Goal: Transaction & Acquisition: Purchase product/service

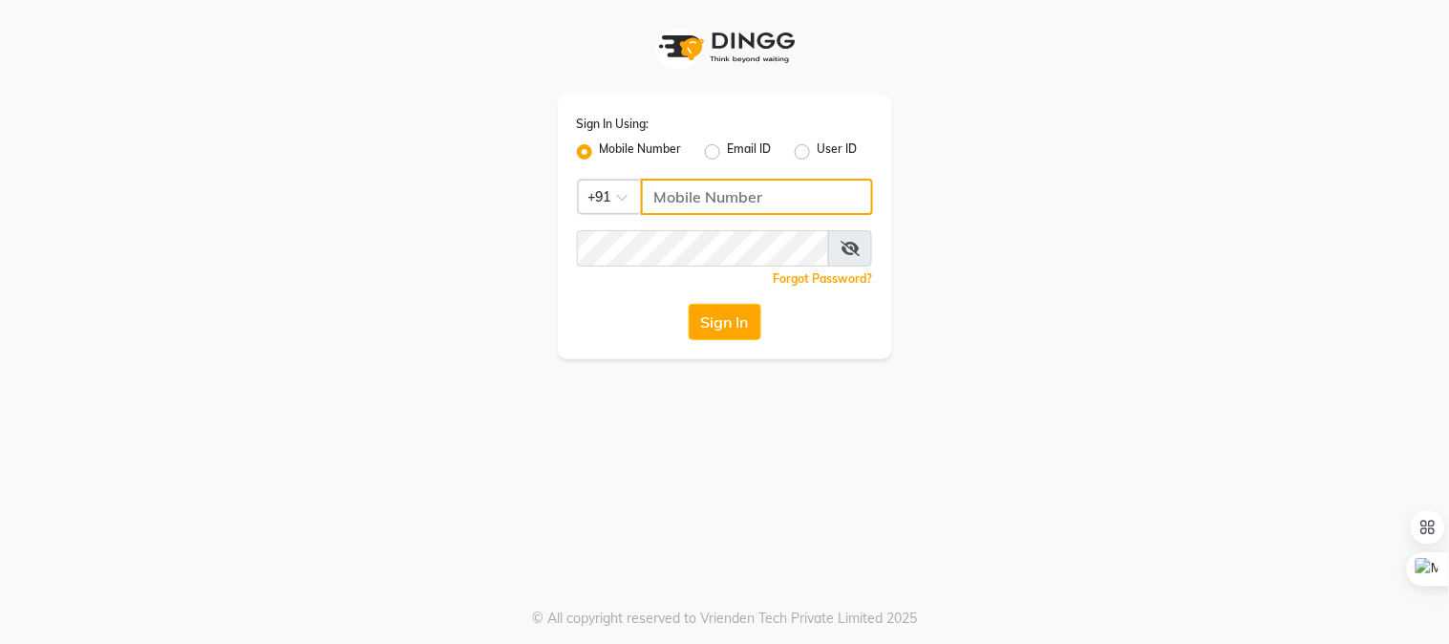
click at [699, 207] on input "Username" at bounding box center [757, 197] width 232 height 36
type input "9664658377"
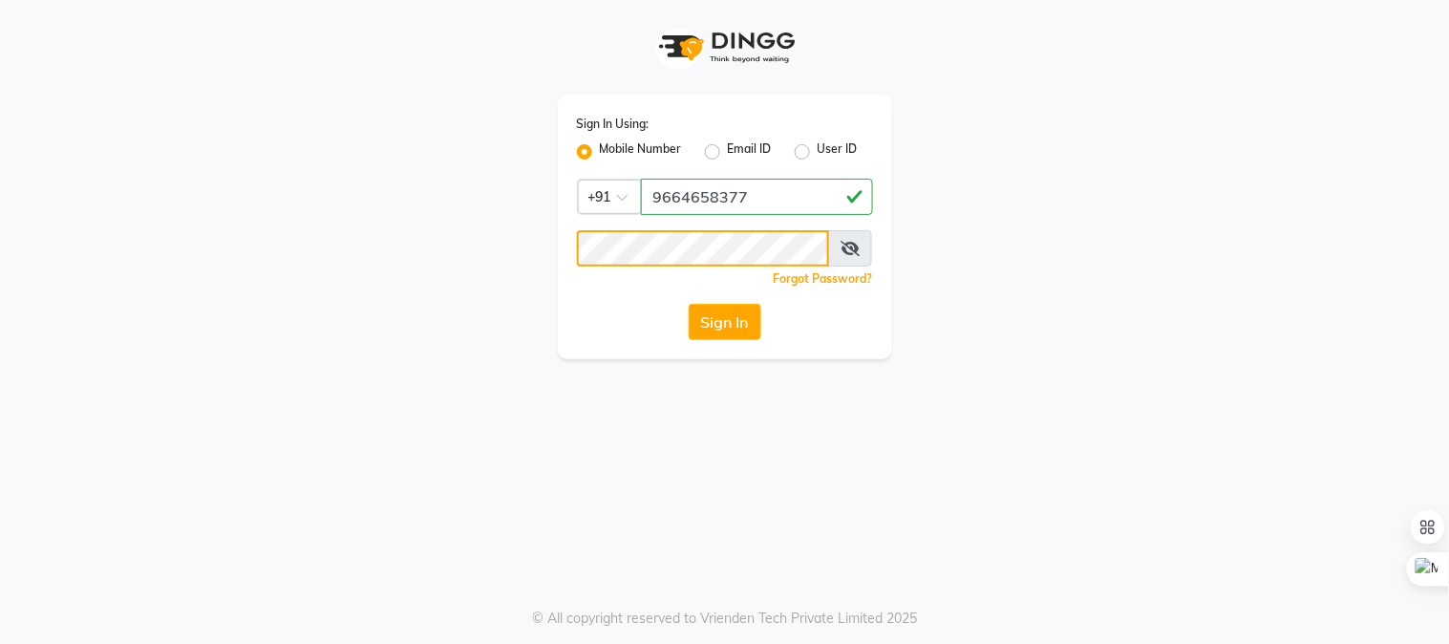
click at [689, 304] on button "Sign In" at bounding box center [725, 322] width 73 height 36
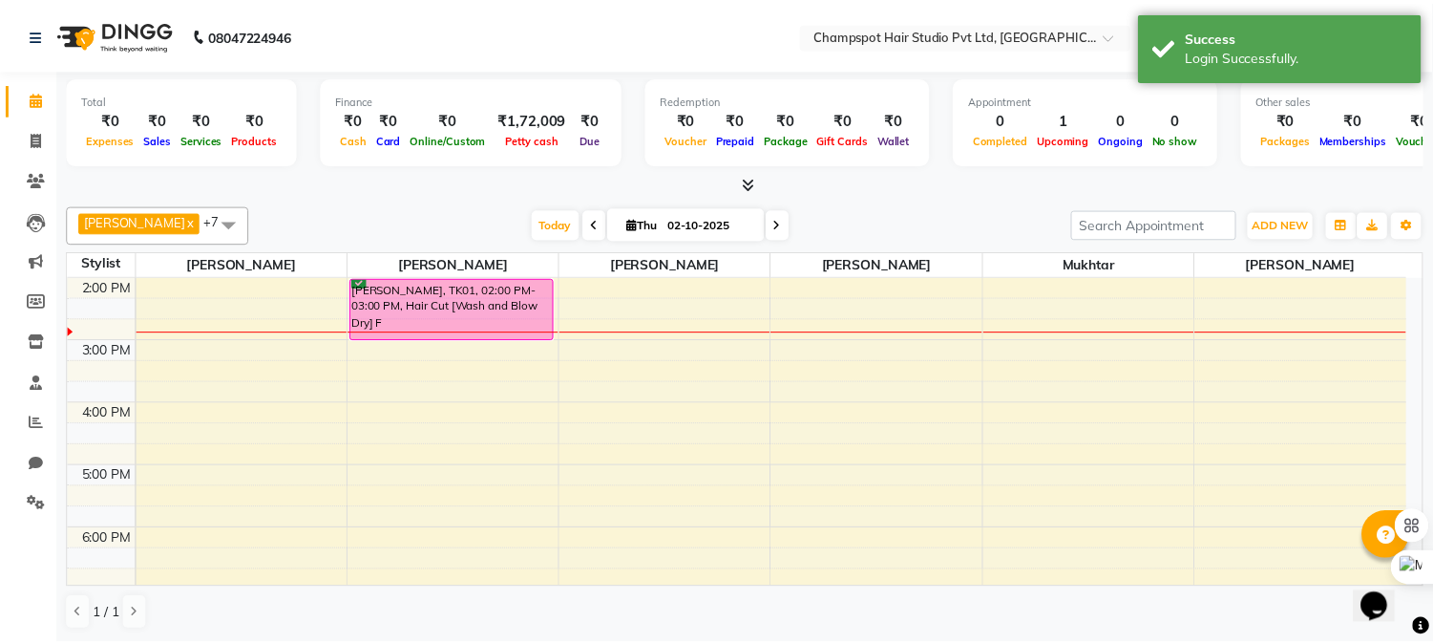
scroll to position [299, 0]
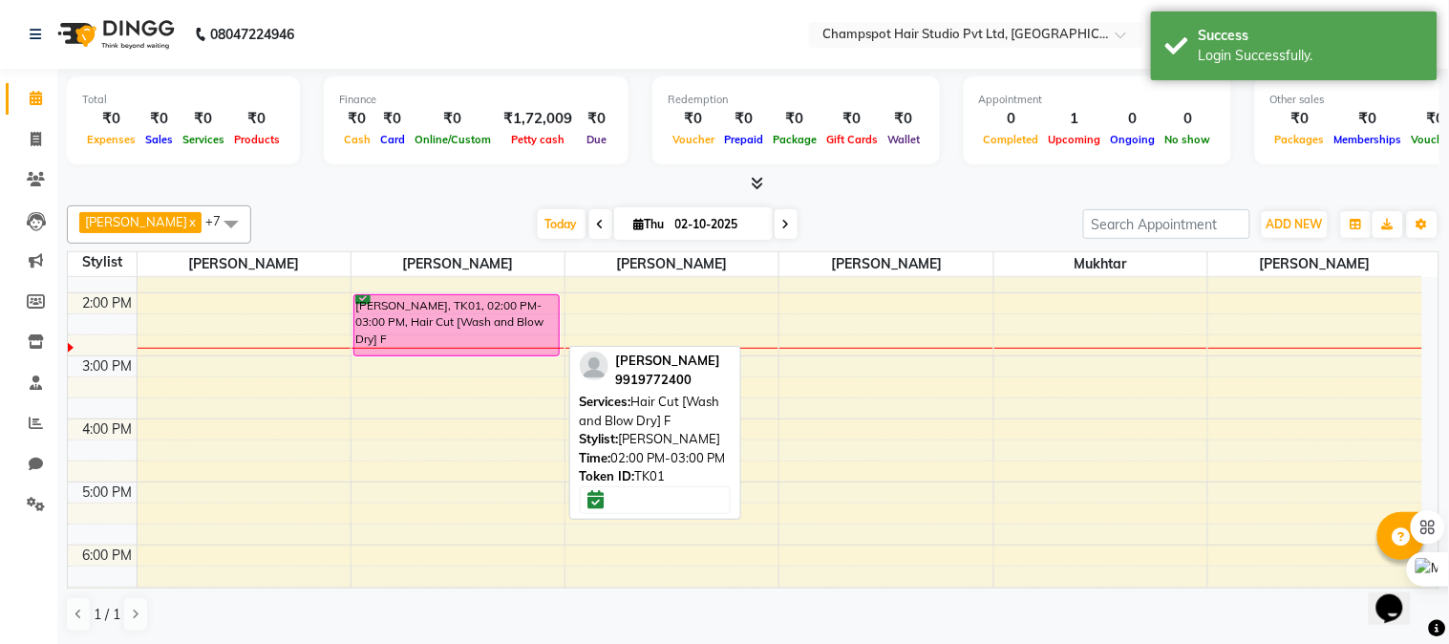
click at [463, 327] on div "[PERSON_NAME], TK01, 02:00 PM-03:00 PM, Hair Cut [Wash and Blow Dry] F" at bounding box center [456, 325] width 204 height 60
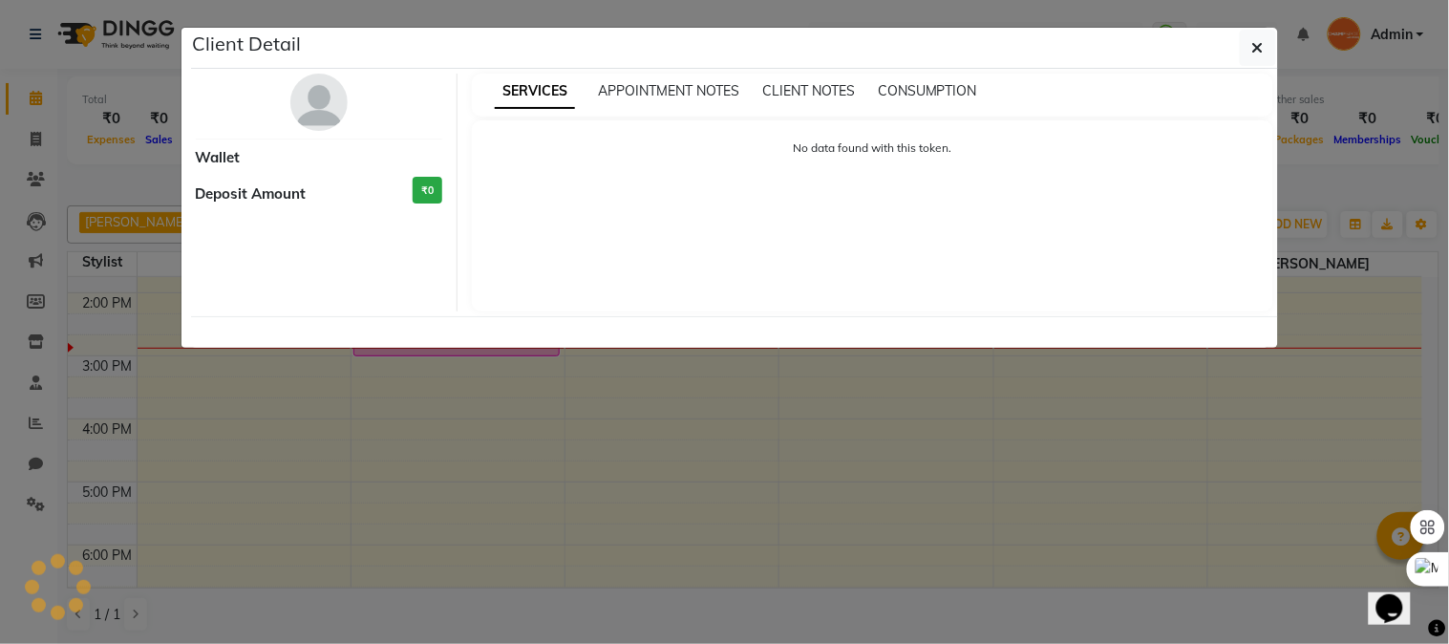
select select "6"
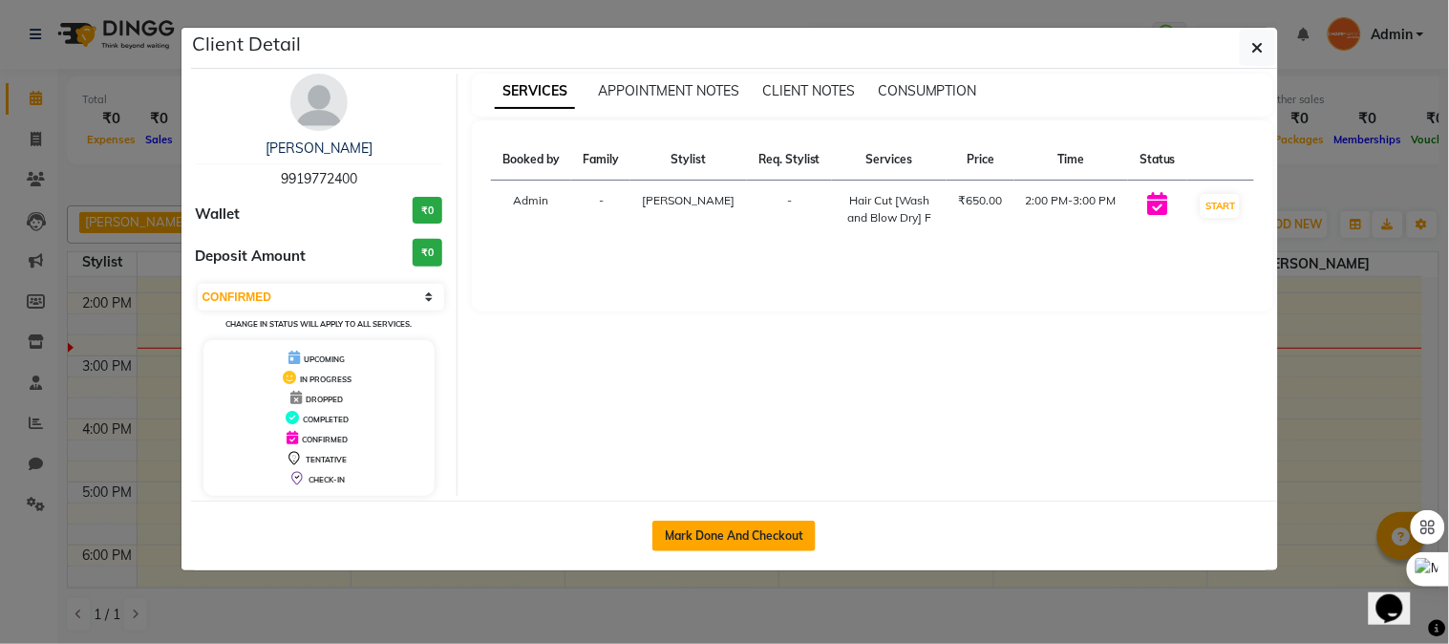
click at [735, 533] on button "Mark Done And Checkout" at bounding box center [733, 535] width 163 height 31
select select "service"
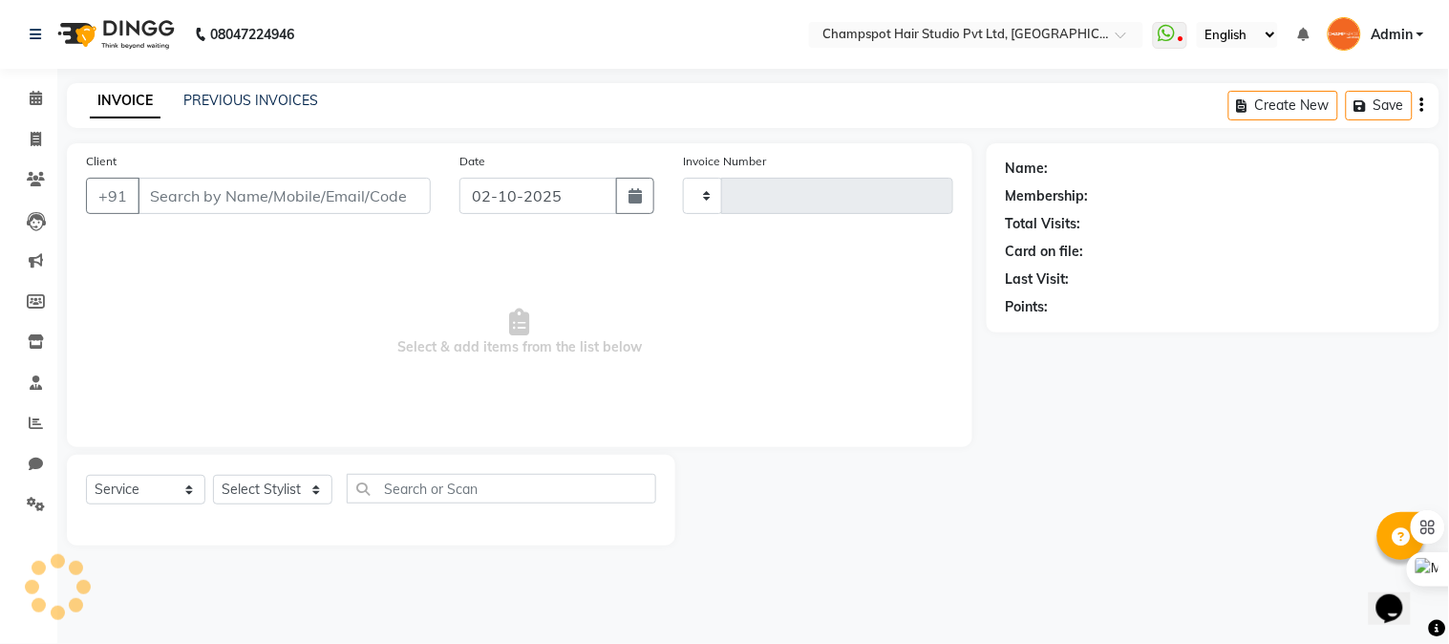
type input "2972"
select select "7690"
type input "9919772400"
select select "69009"
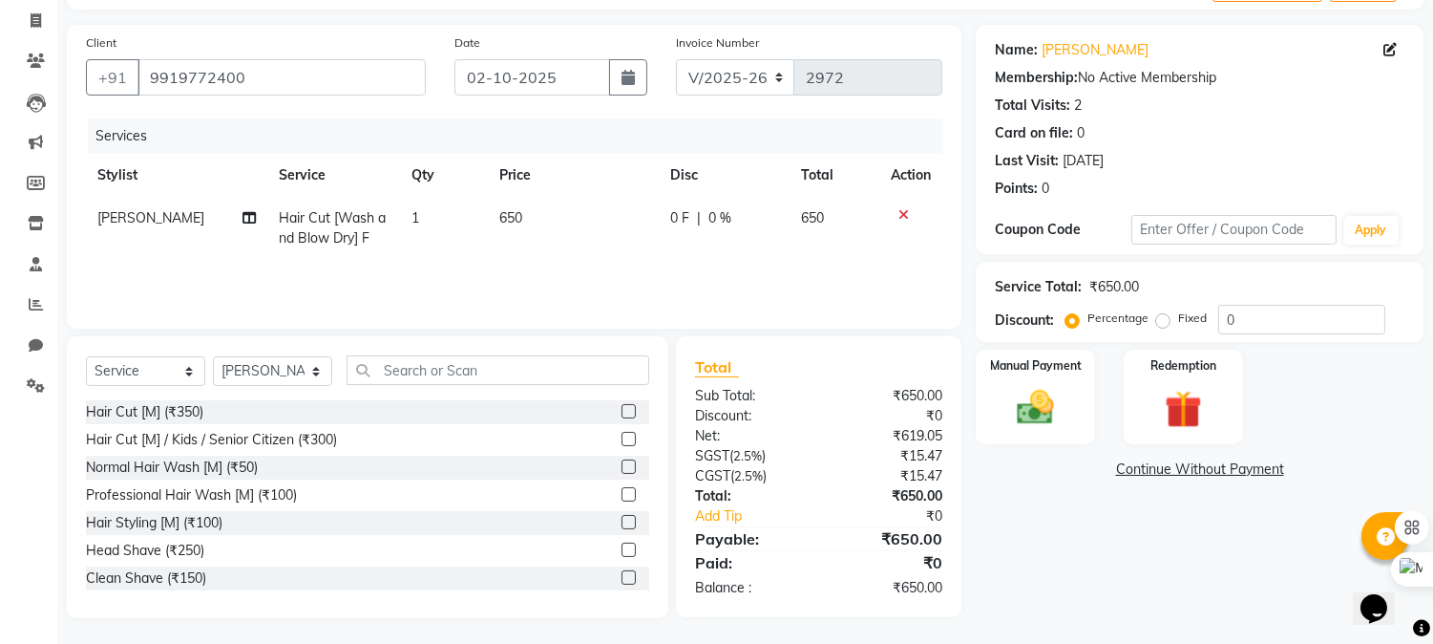
scroll to position [120, 0]
click at [1024, 398] on img at bounding box center [1036, 406] width 63 height 45
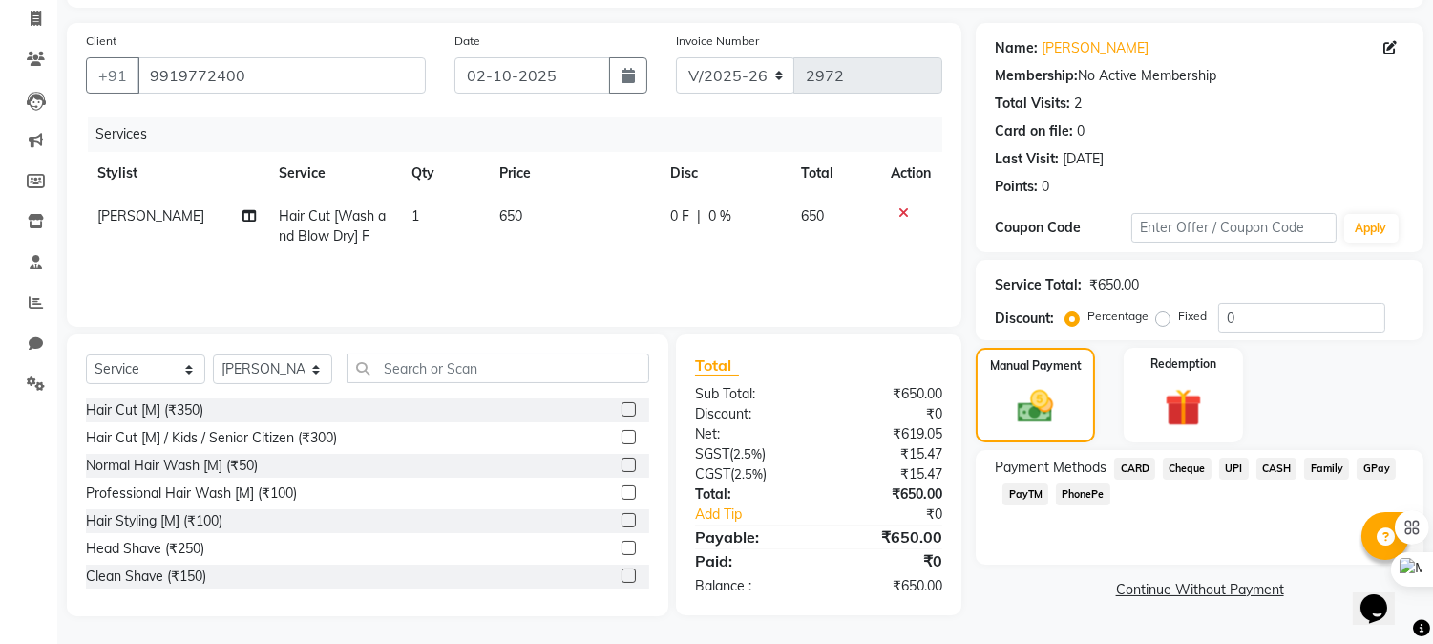
click at [1235, 469] on span "UPI" at bounding box center [1235, 468] width 30 height 22
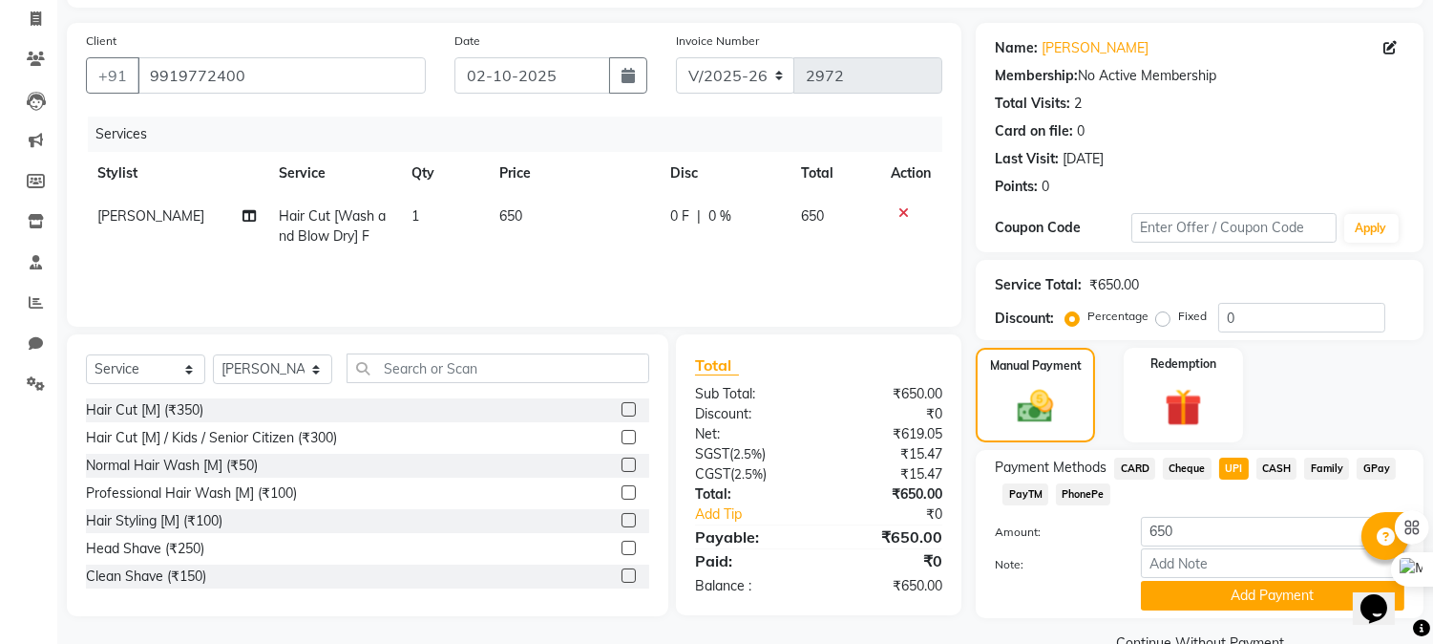
scroll to position [162, 0]
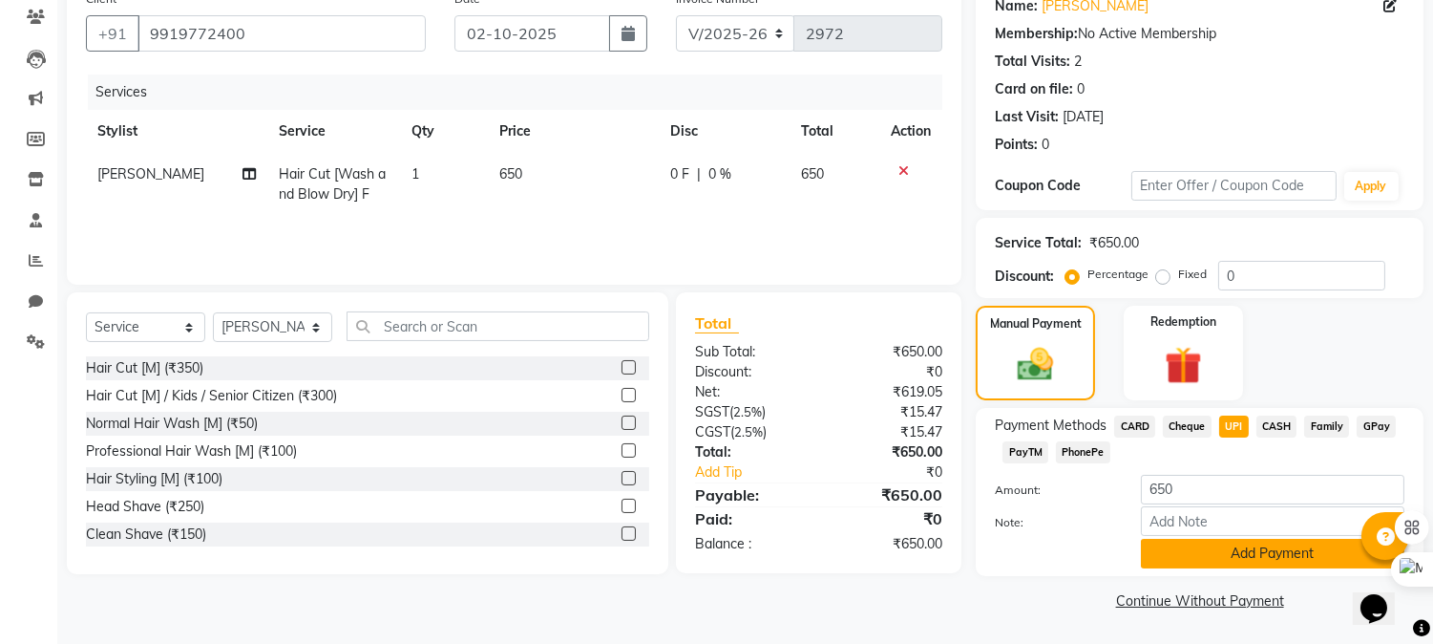
click at [1228, 556] on button "Add Payment" at bounding box center [1273, 554] width 264 height 30
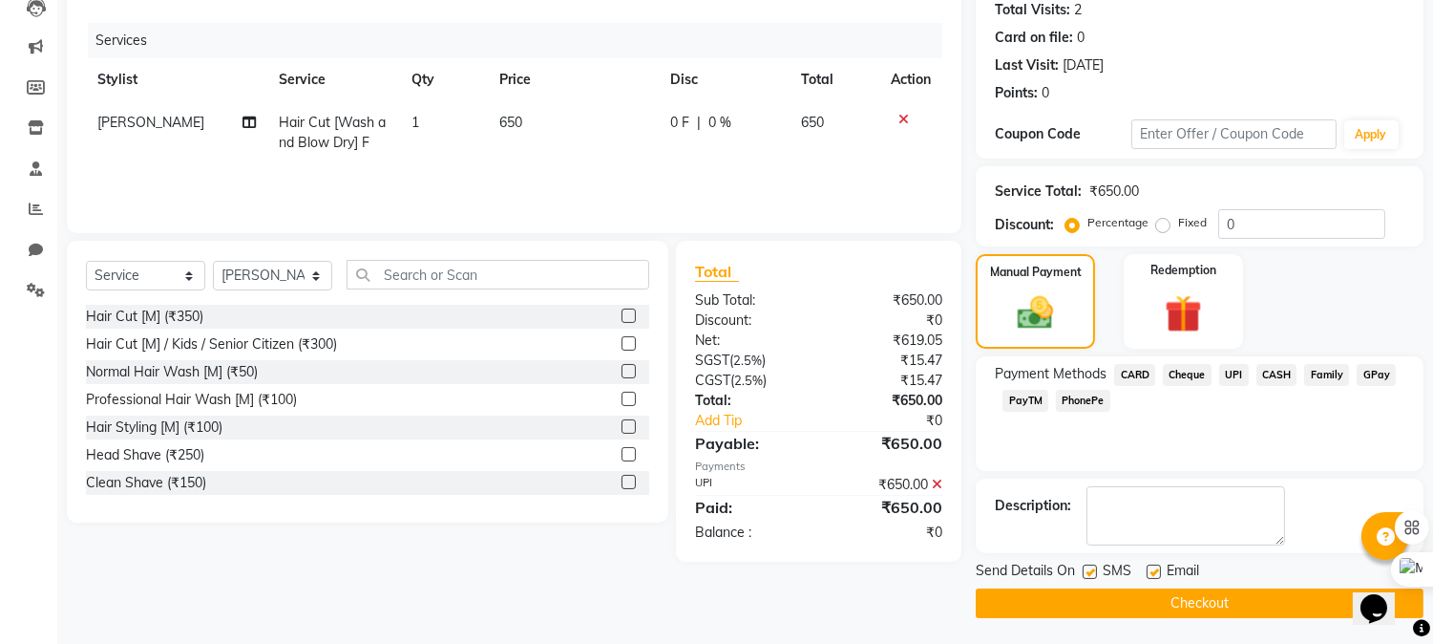
scroll to position [215, 0]
click at [1128, 607] on button "Checkout" at bounding box center [1200, 602] width 448 height 30
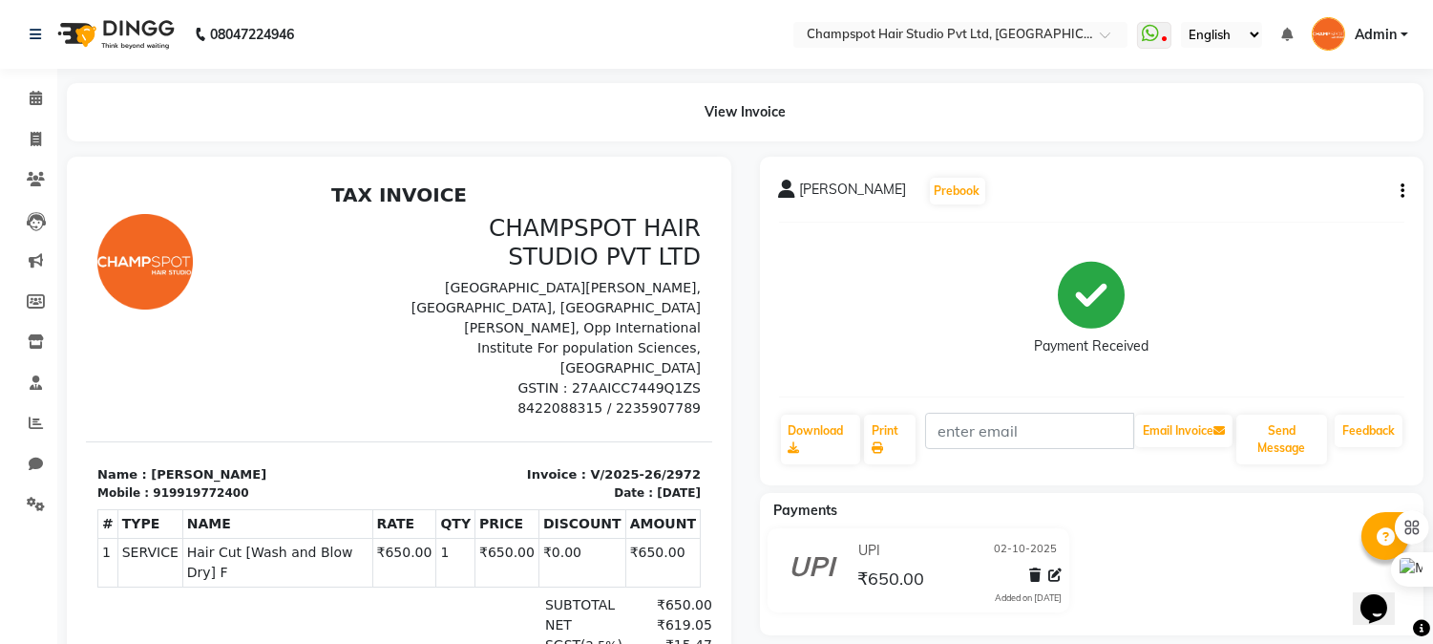
drag, startPoint x: 659, startPoint y: 518, endPoint x: 660, endPoint y: 530, distance: 12.5
click at [660, 537] on tr "1 SERVICE SERVICE Hair Cut [Wash and Blow Dry] F ₹650.00 1" at bounding box center [399, 561] width 603 height 49
click at [1363, 137] on div "View Invoice" at bounding box center [745, 112] width 1357 height 58
click at [31, 136] on icon at bounding box center [36, 139] width 11 height 14
select select "service"
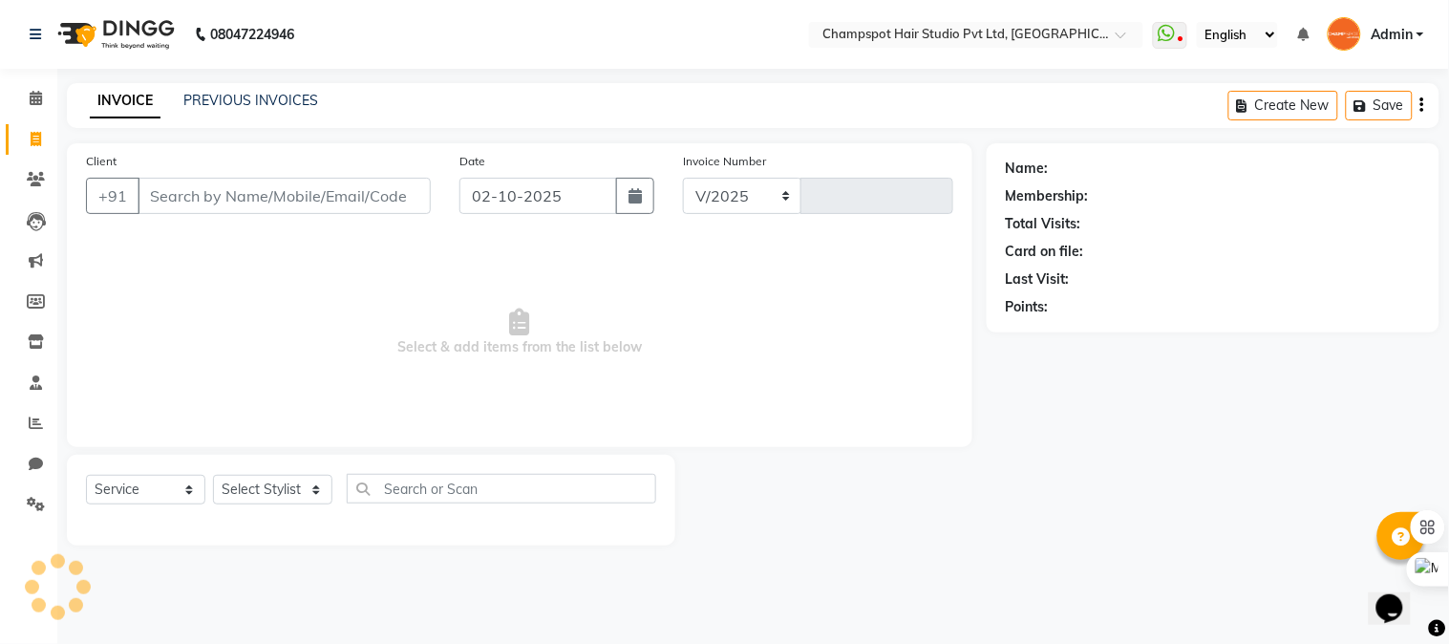
select select "7690"
type input "2973"
click at [286, 195] on input "Client" at bounding box center [284, 196] width 293 height 36
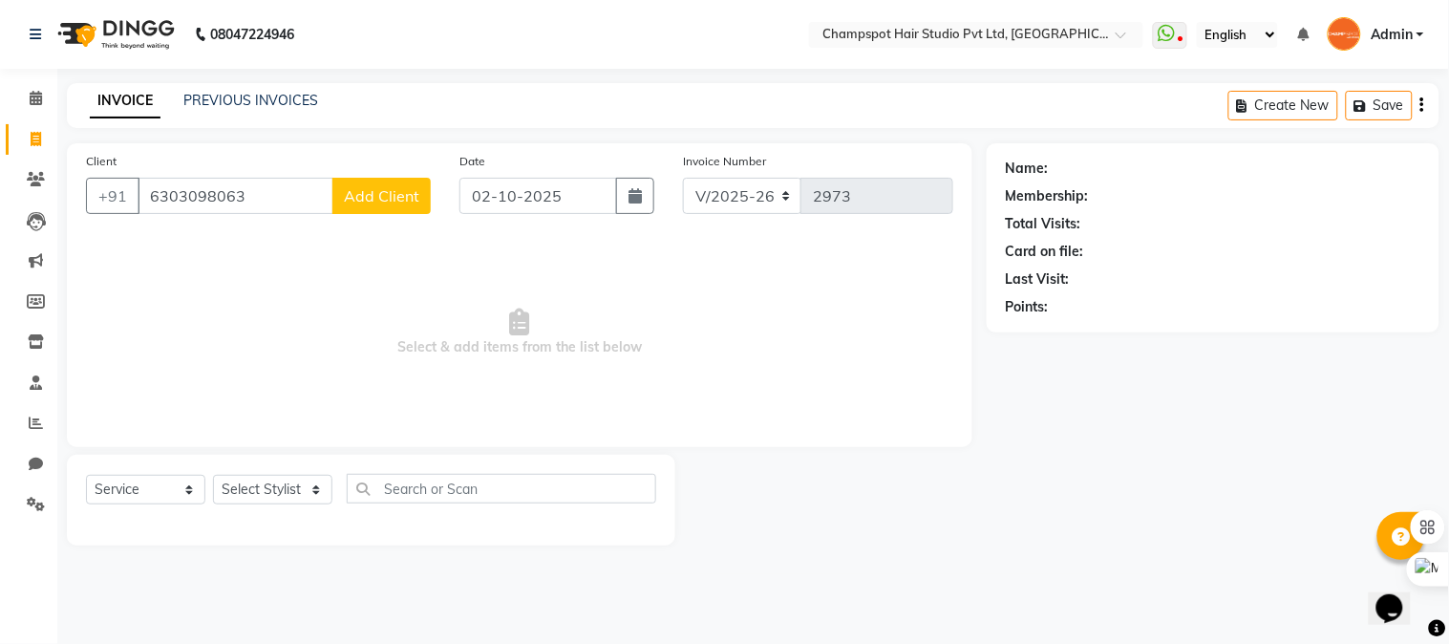
type input "6303098063"
click at [402, 201] on span "Add Client" at bounding box center [381, 195] width 75 height 19
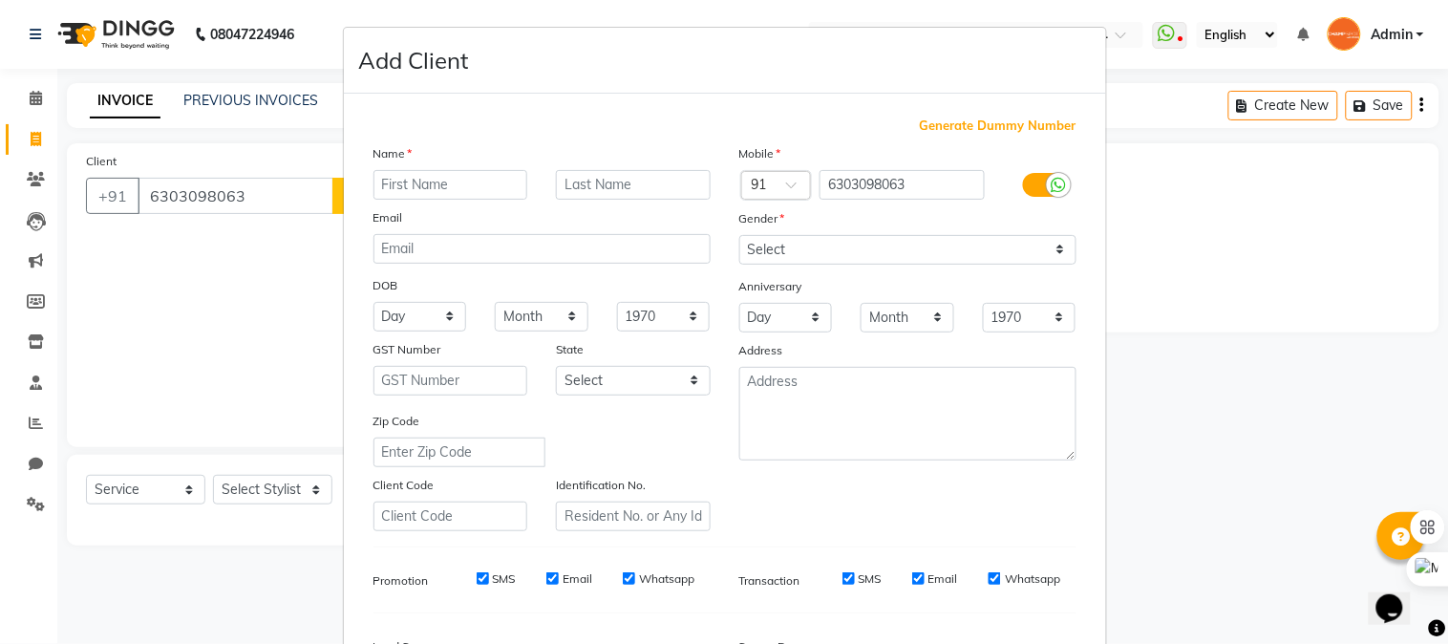
click at [472, 181] on input "text" at bounding box center [450, 185] width 155 height 30
type input "Prem"
drag, startPoint x: 835, startPoint y: 251, endPoint x: 821, endPoint y: 264, distance: 18.2
click at [835, 251] on select "Select [DEMOGRAPHIC_DATA] [DEMOGRAPHIC_DATA] Other Prefer Not To Say" at bounding box center [907, 250] width 337 height 30
select select "[DEMOGRAPHIC_DATA]"
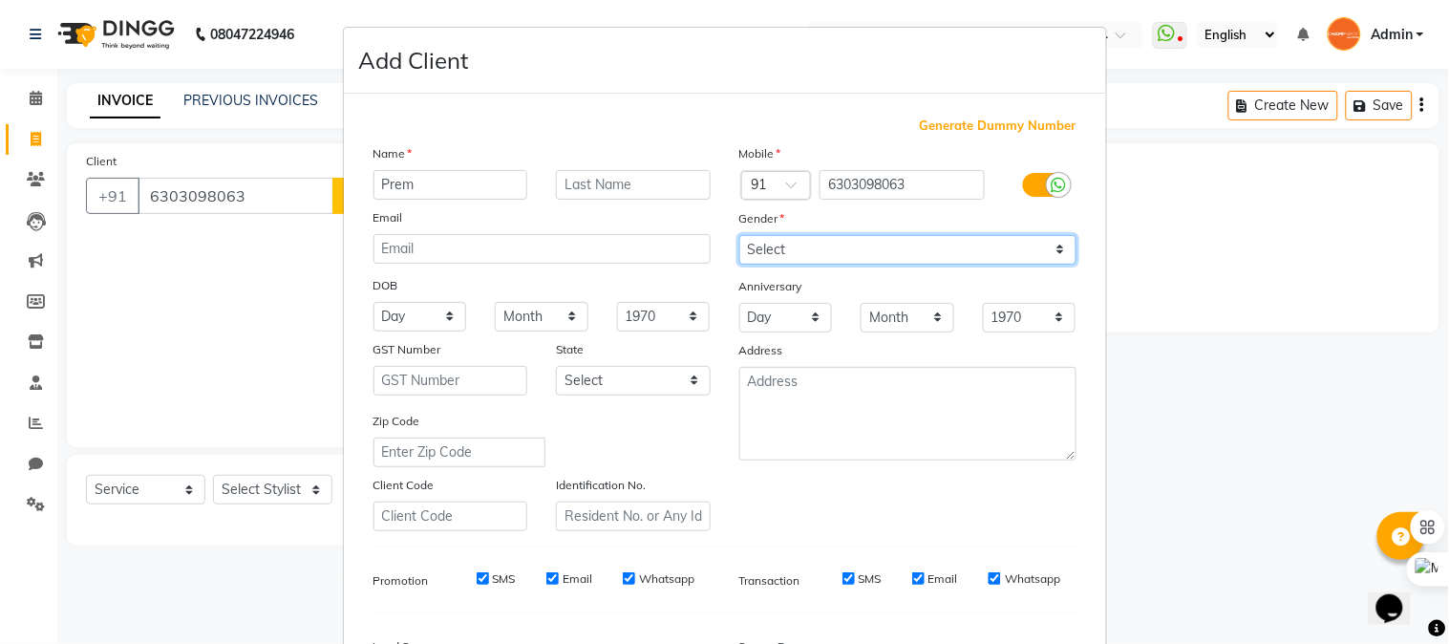
click at [739, 235] on select "Select [DEMOGRAPHIC_DATA] [DEMOGRAPHIC_DATA] Other Prefer Not To Say" at bounding box center [907, 250] width 337 height 30
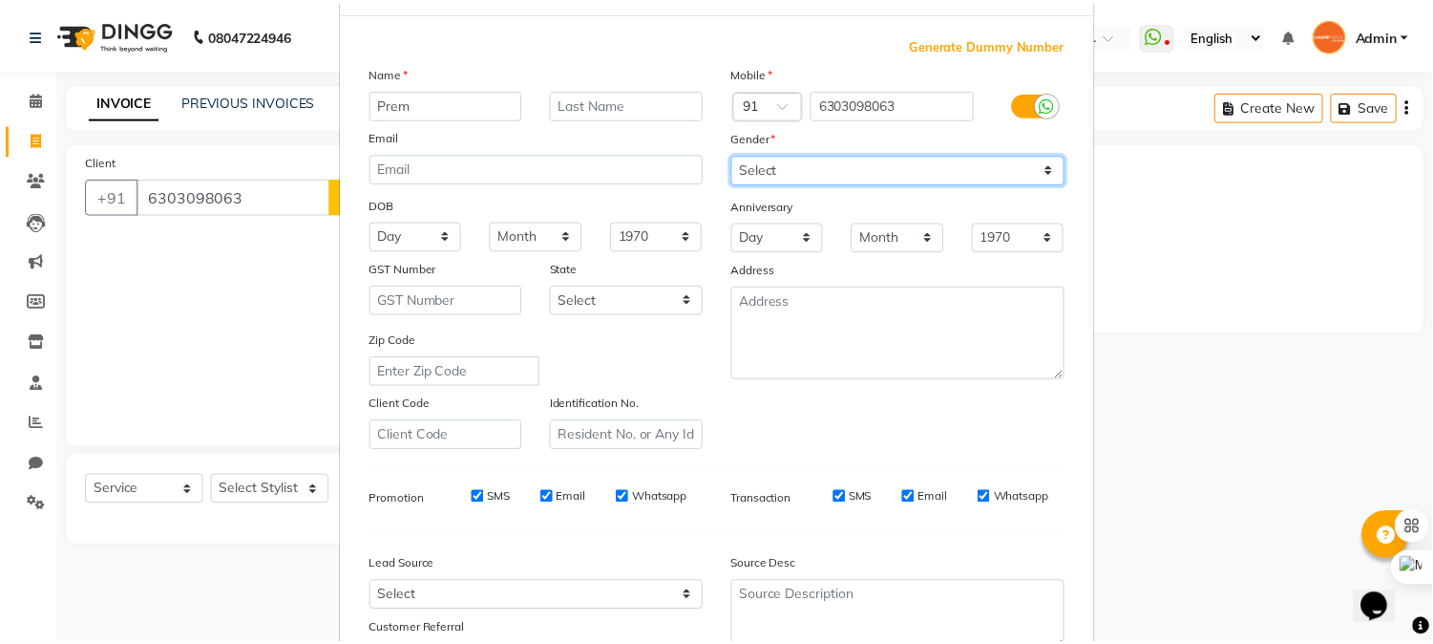
scroll to position [239, 0]
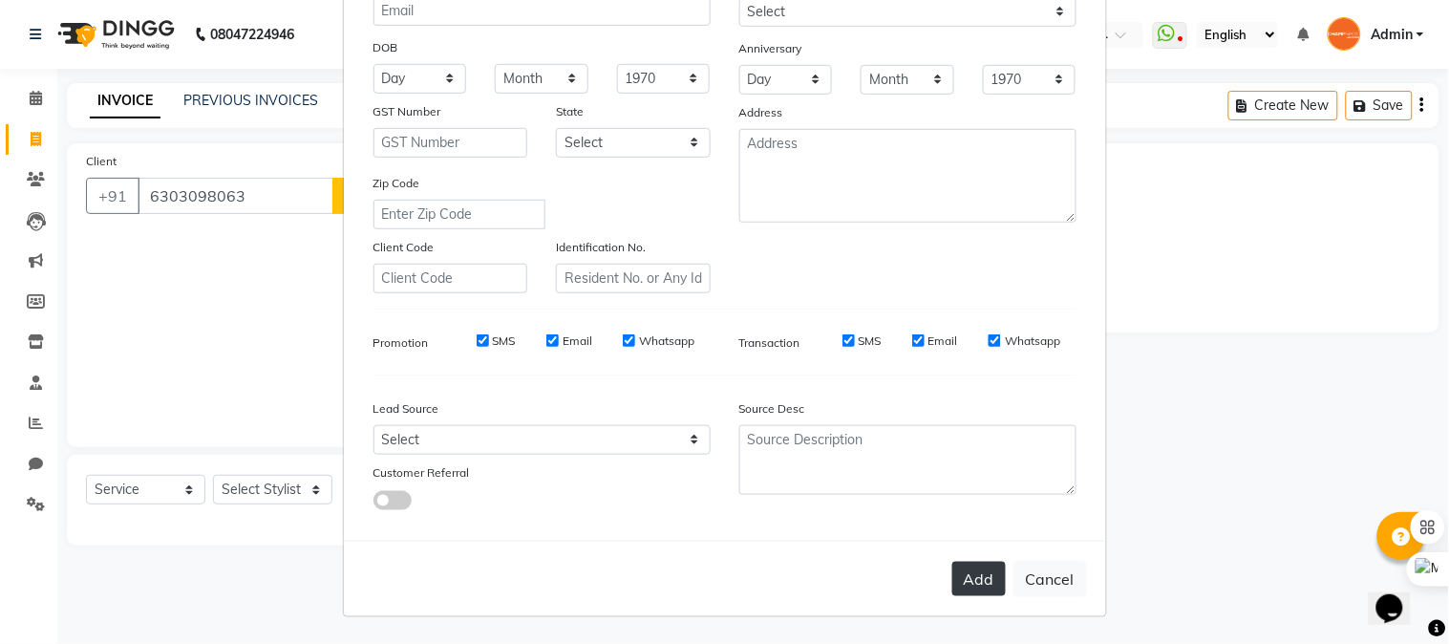
click at [959, 571] on button "Add" at bounding box center [978, 579] width 53 height 34
select select
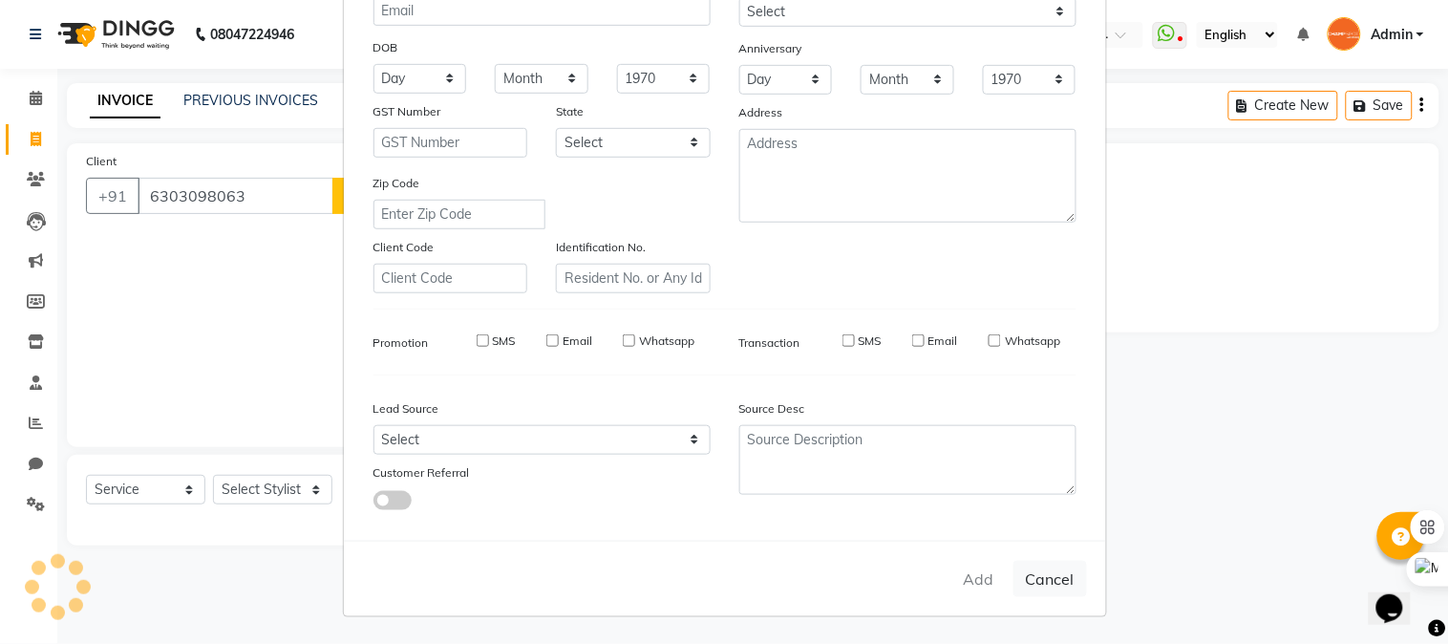
select select
checkbox input "false"
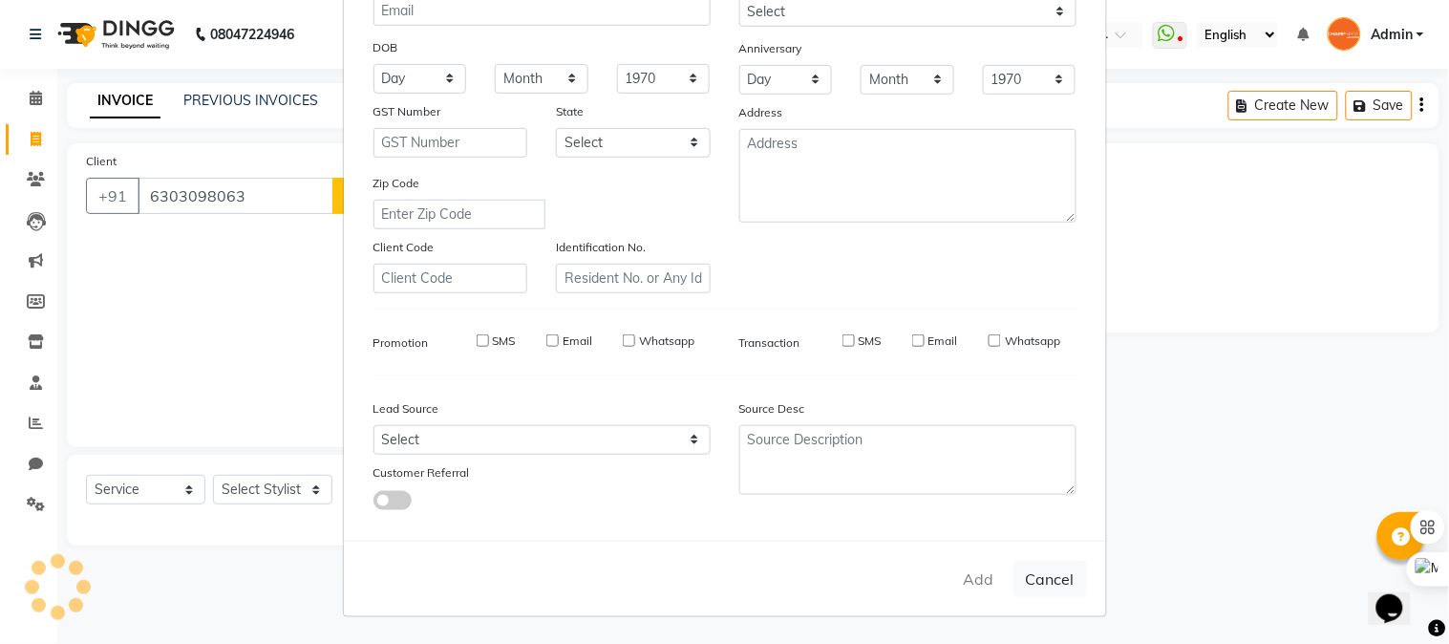
checkbox input "false"
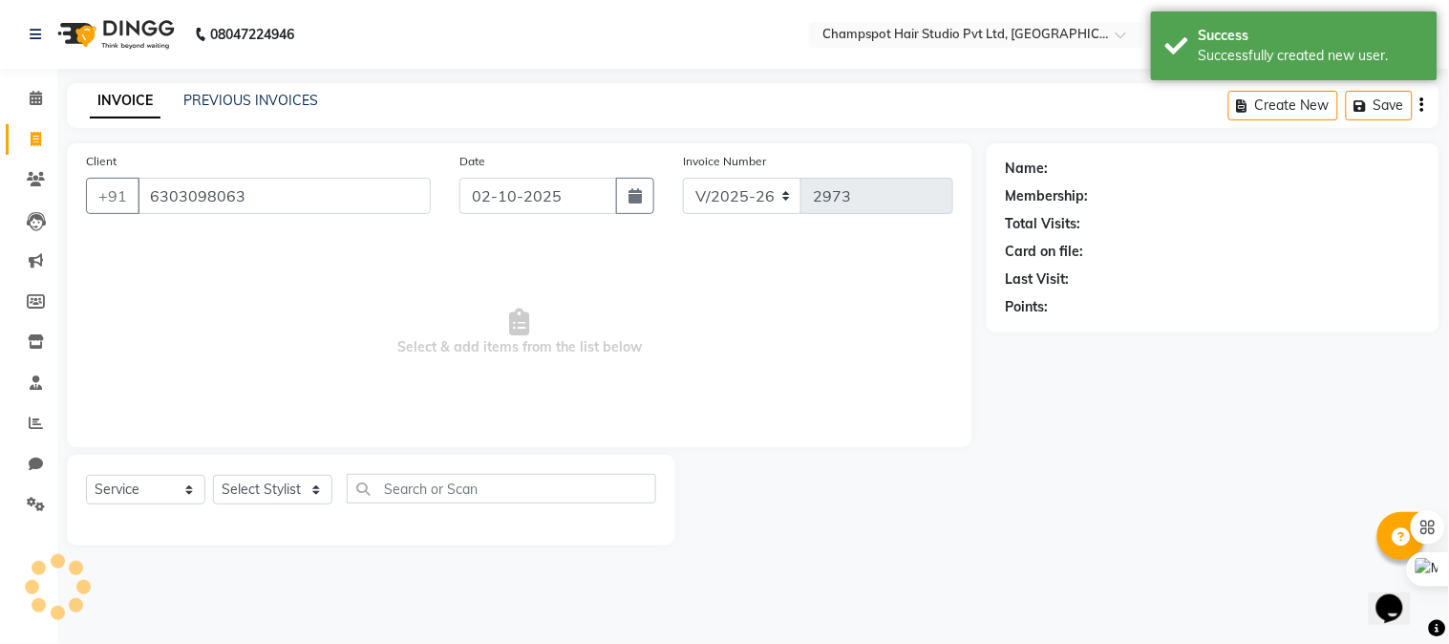
select select "1: Object"
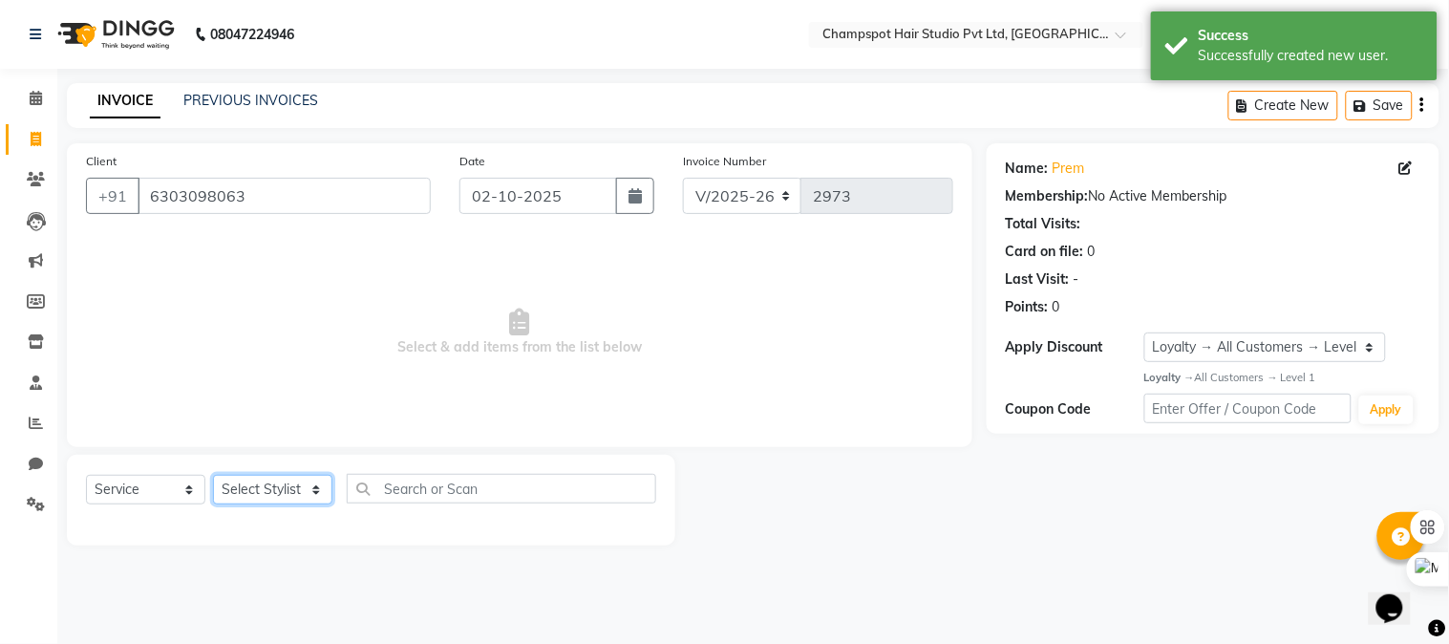
click at [246, 492] on select "Select Stylist Admin [PERSON_NAME] [PERSON_NAME] [PERSON_NAME] [PERSON_NAME] [P…" at bounding box center [272, 490] width 119 height 30
select select "69005"
click at [213, 476] on select "Select Stylist Admin [PERSON_NAME] [PERSON_NAME] [PERSON_NAME] [PERSON_NAME] [P…" at bounding box center [272, 490] width 119 height 30
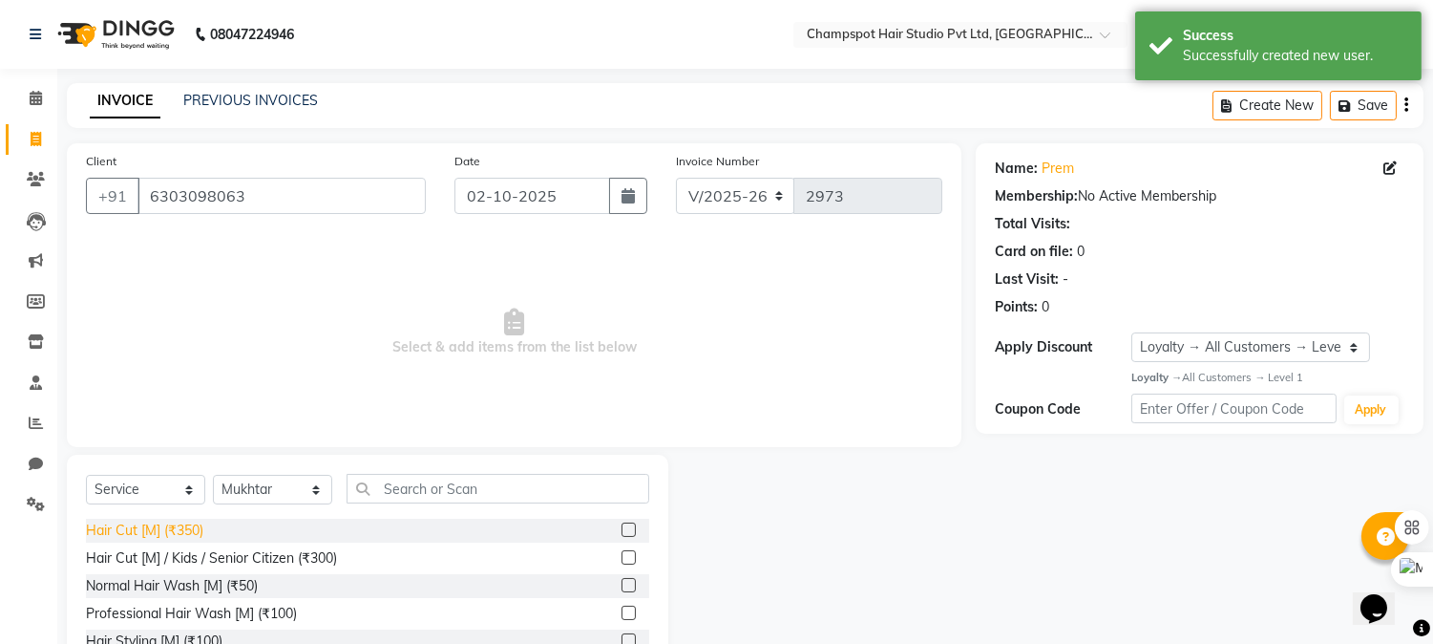
click at [173, 529] on div "Hair Cut [M] (₹350)" at bounding box center [144, 530] width 117 height 20
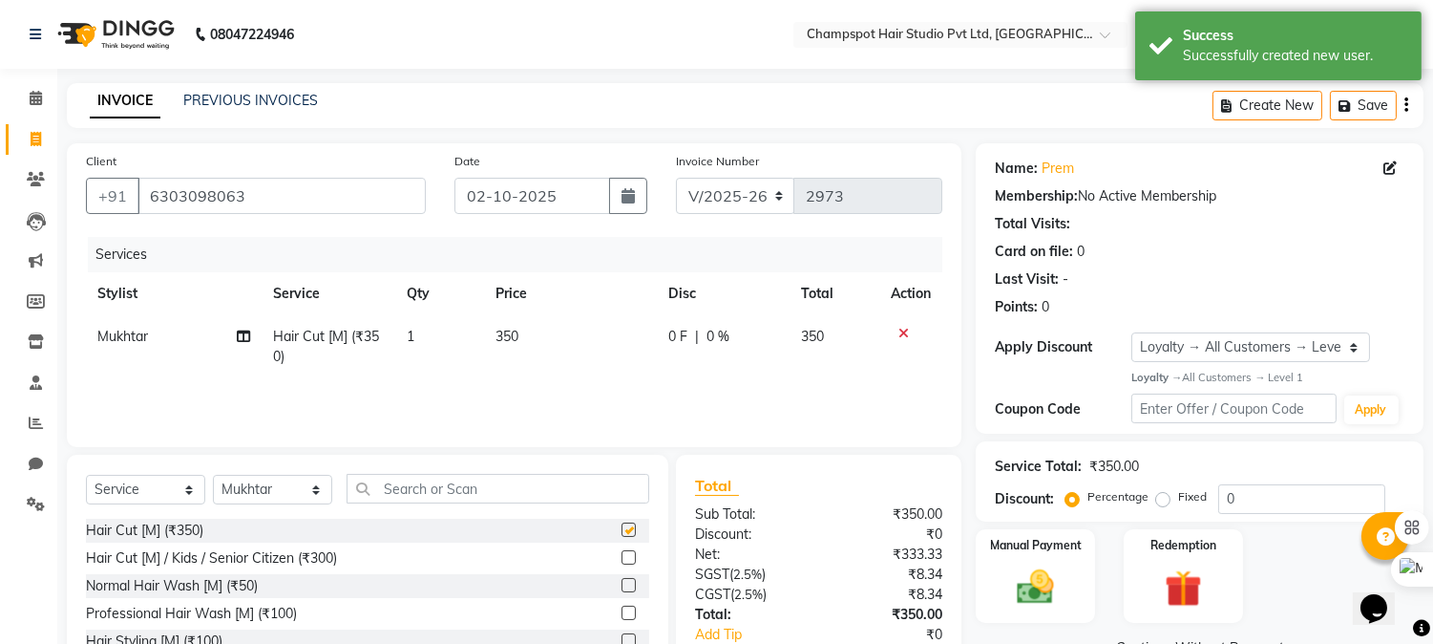
checkbox input "false"
click at [175, 589] on div "Normal Hair Wash [M] (₹50)" at bounding box center [172, 586] width 172 height 20
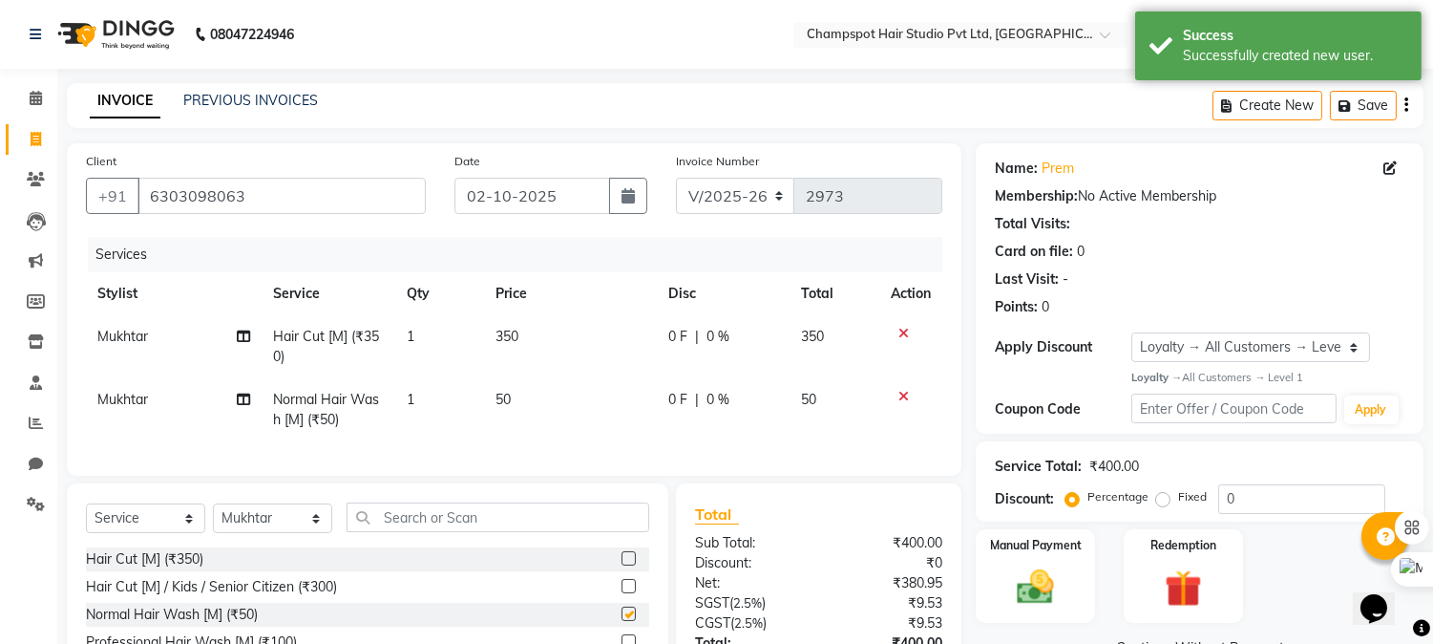
checkbox input "false"
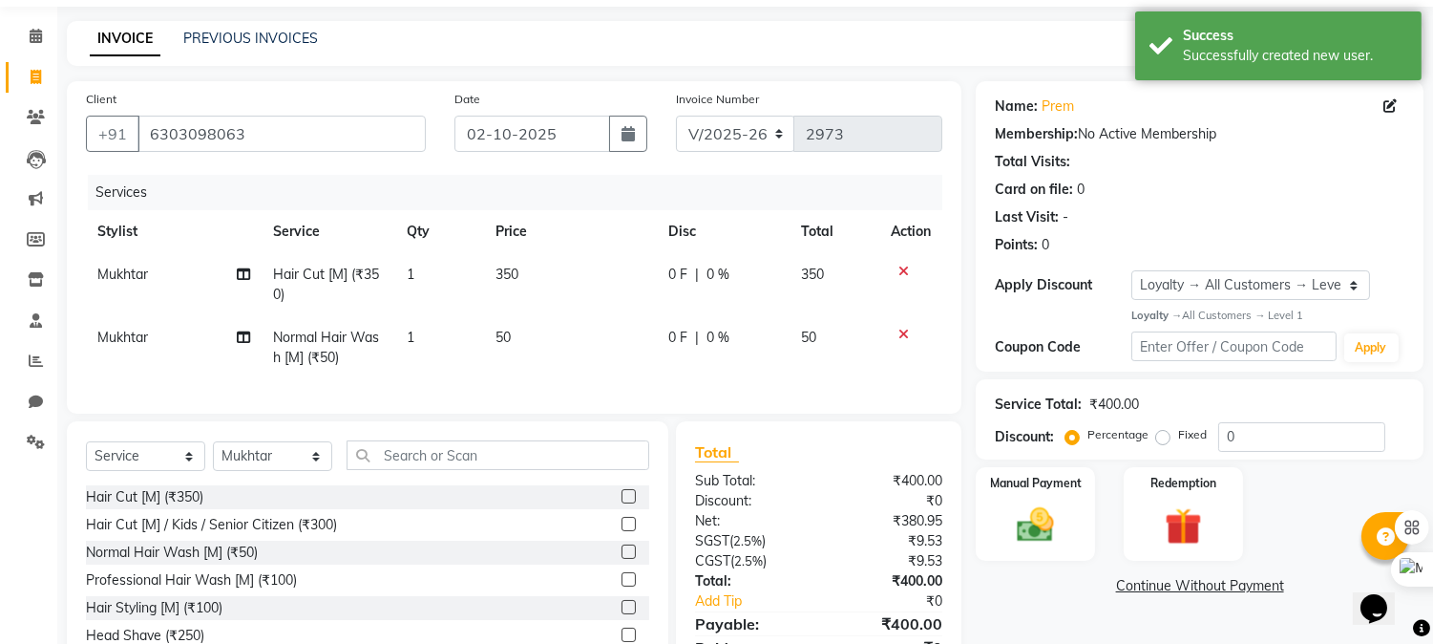
scroll to position [165, 0]
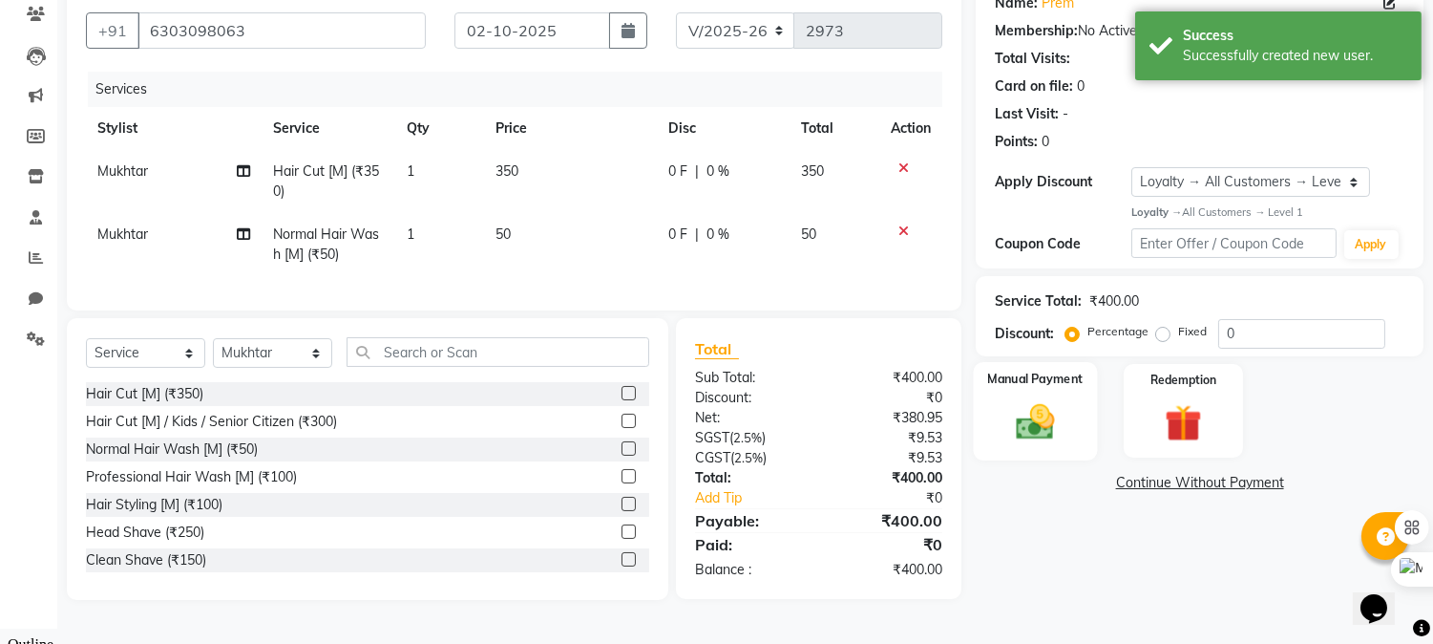
click at [1051, 432] on img at bounding box center [1036, 421] width 63 height 45
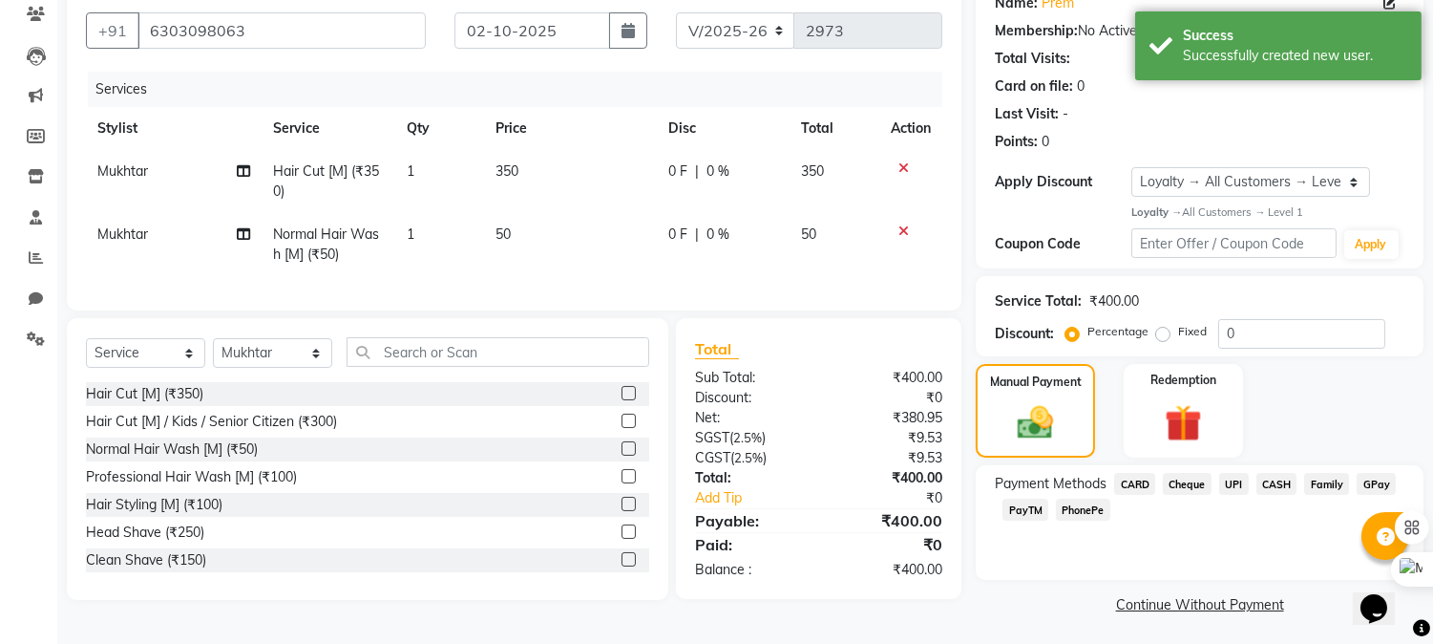
click at [1188, 478] on span "Cheque" at bounding box center [1187, 484] width 49 height 22
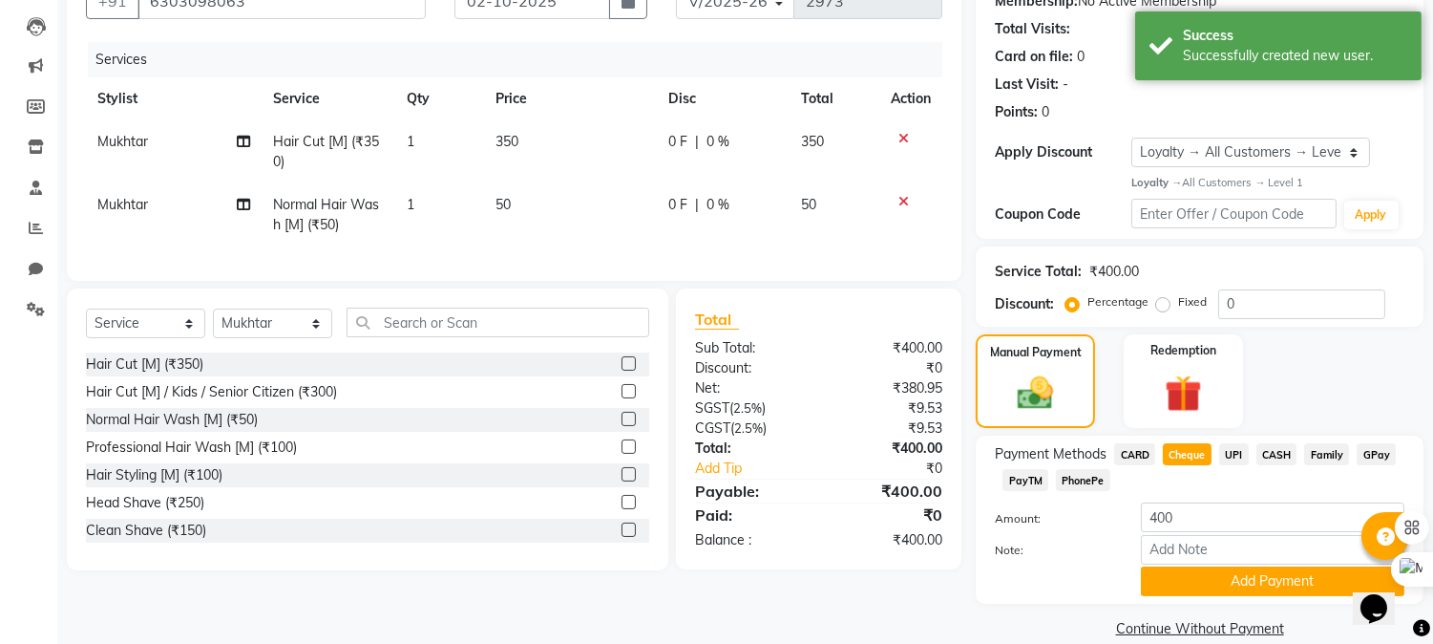
scroll to position [223, 0]
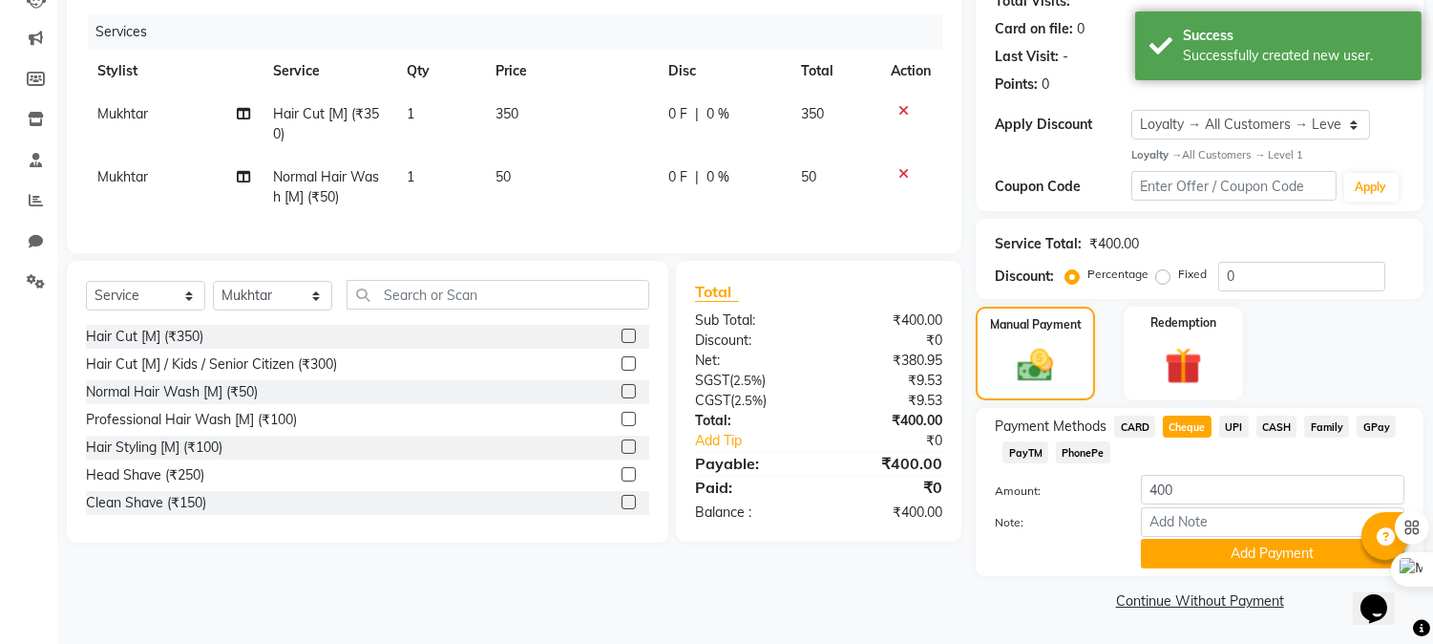
click at [1233, 426] on span "UPI" at bounding box center [1235, 426] width 30 height 22
click at [1215, 552] on button "Add Payment" at bounding box center [1273, 554] width 264 height 30
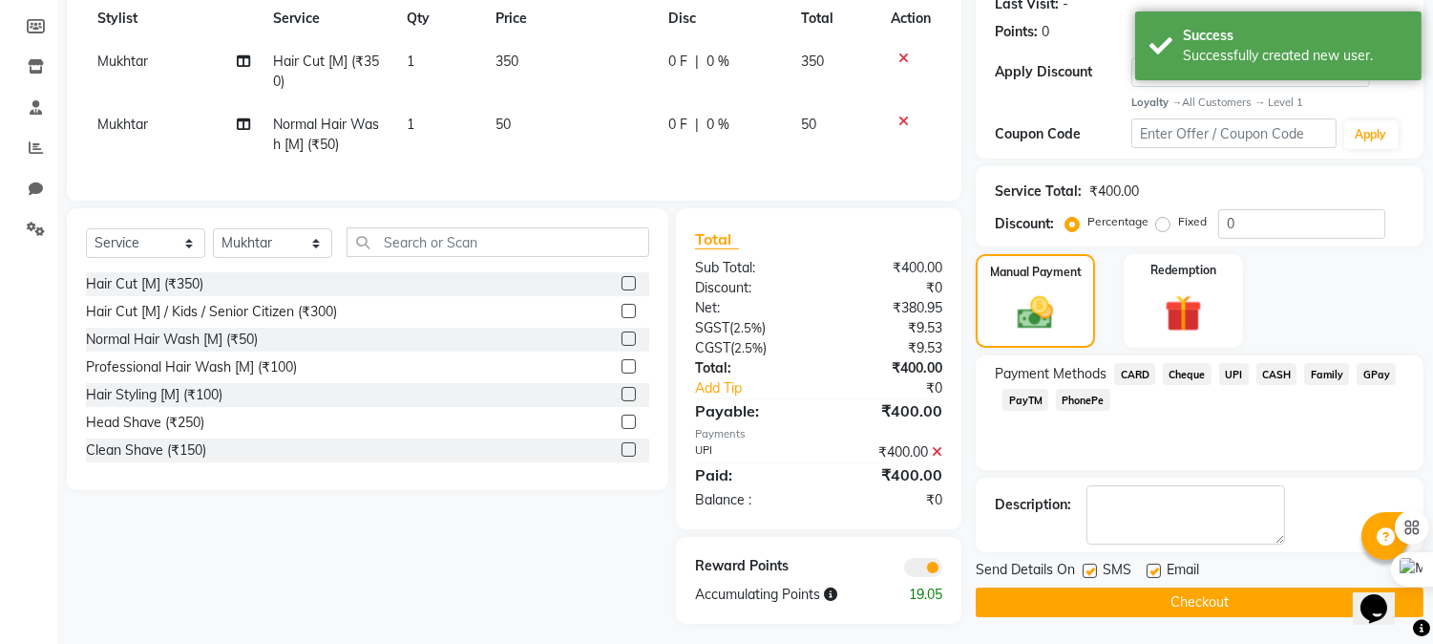
scroll to position [299, 0]
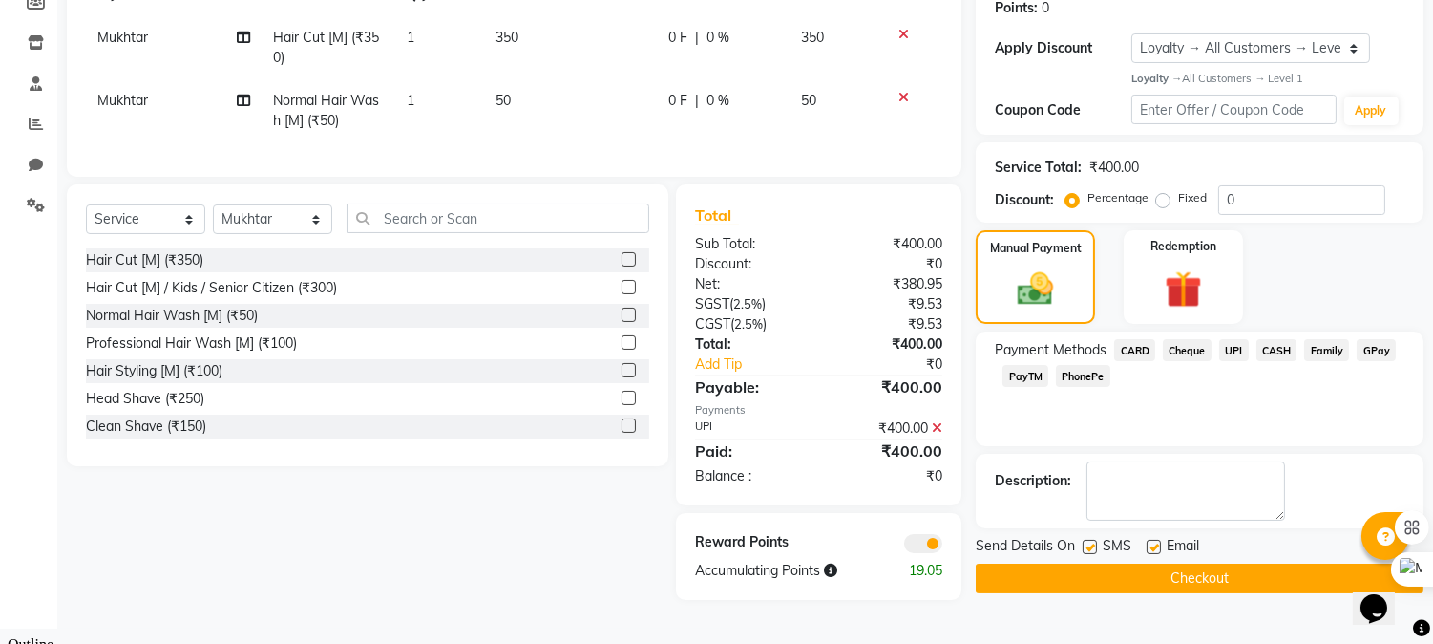
click at [1108, 569] on button "Checkout" at bounding box center [1200, 578] width 448 height 30
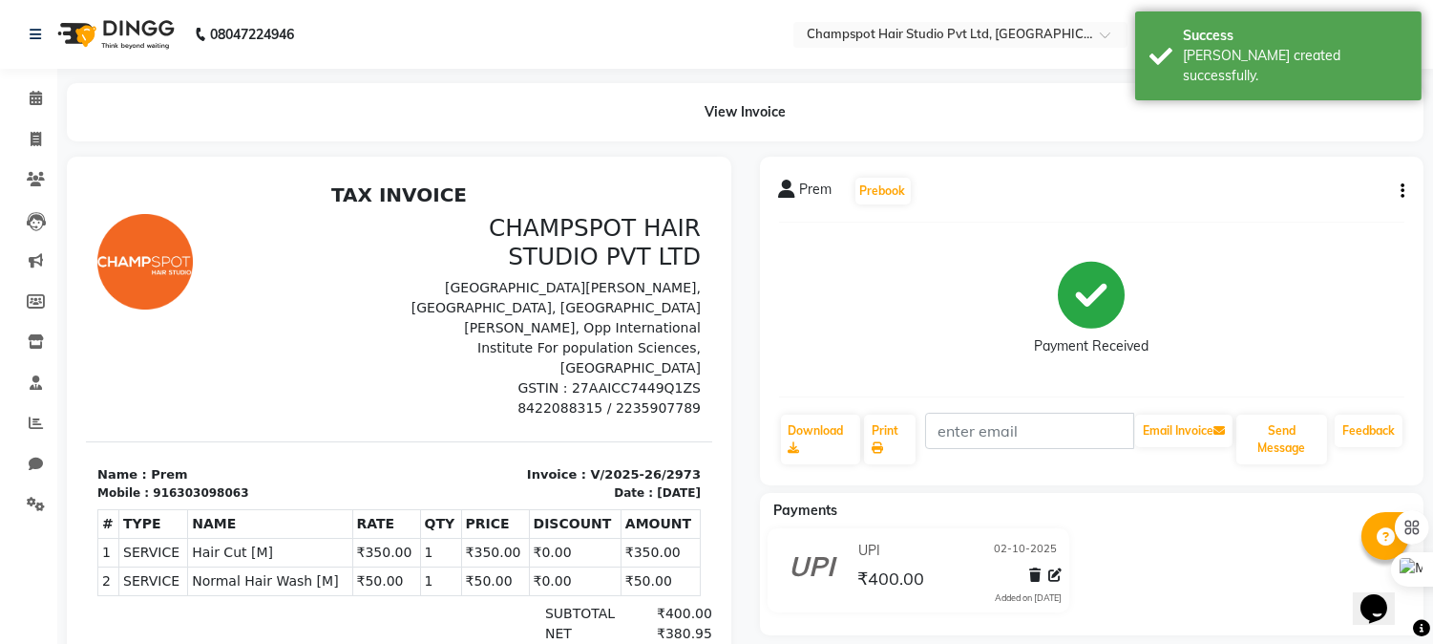
click at [817, 269] on div "Payment Received" at bounding box center [1092, 309] width 626 height 143
